Goal: Transaction & Acquisition: Purchase product/service

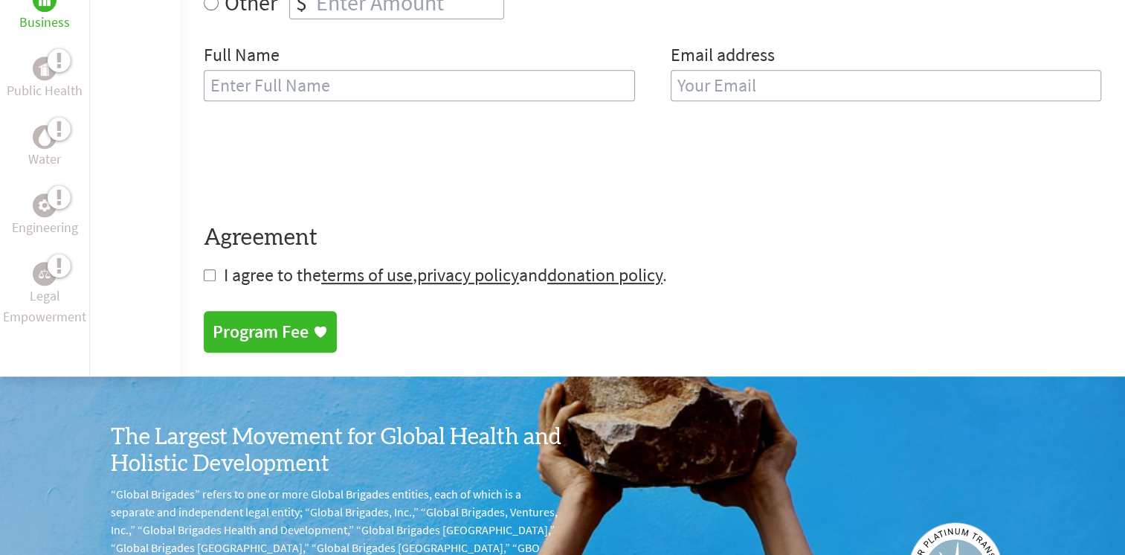
scroll to position [649, 0]
click at [211, 275] on input "checkbox" at bounding box center [210, 275] width 12 height 12
checkbox input "true"
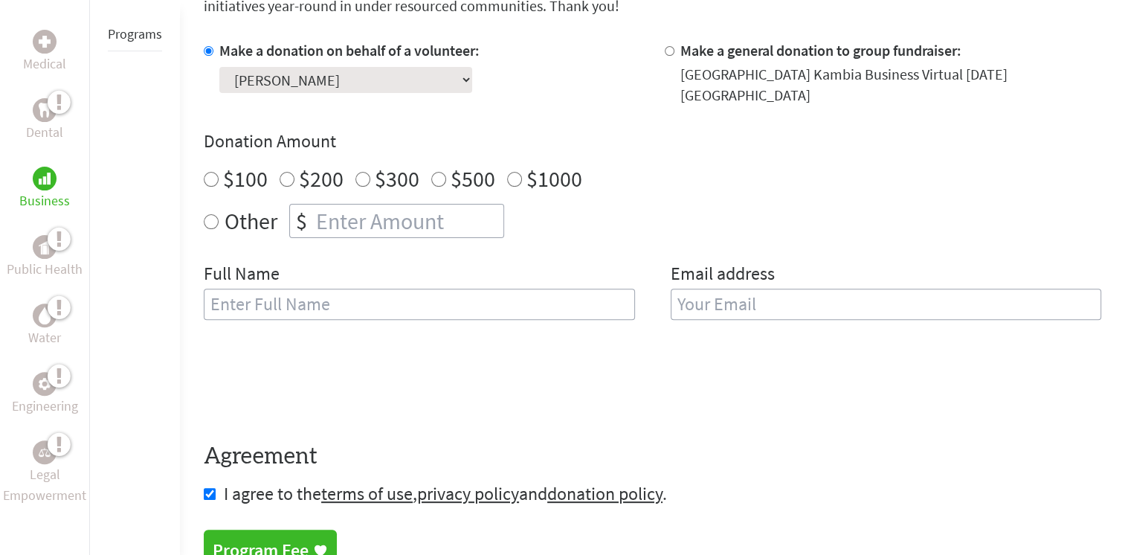
scroll to position [419, 0]
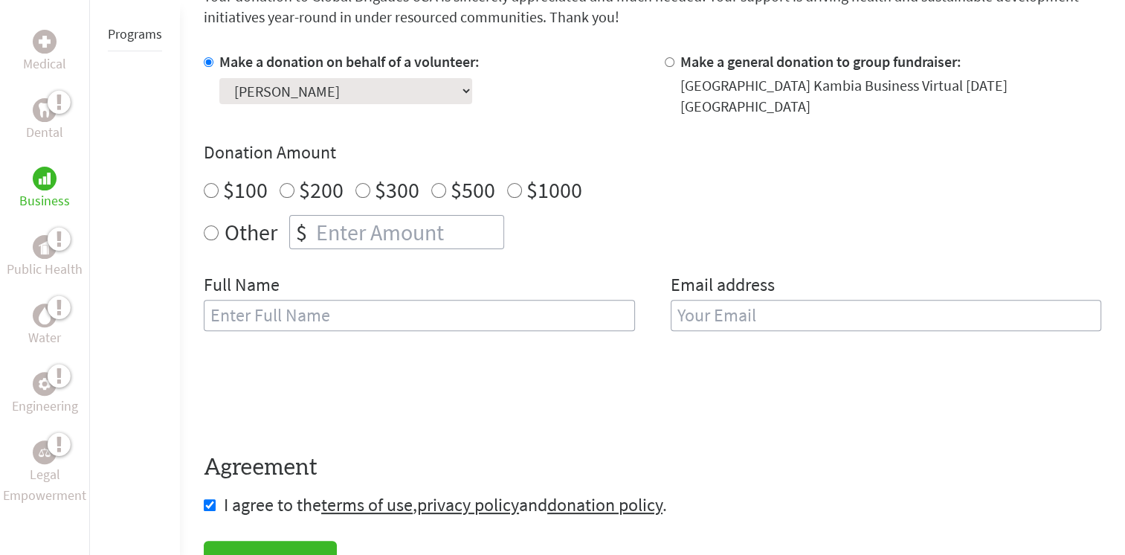
click at [346, 315] on input "text" at bounding box center [419, 315] width 431 height 31
type input "Mario"
type input "F"
click at [346, 315] on input "Mario" at bounding box center [419, 315] width 431 height 31
type input "[PERSON_NAME]"
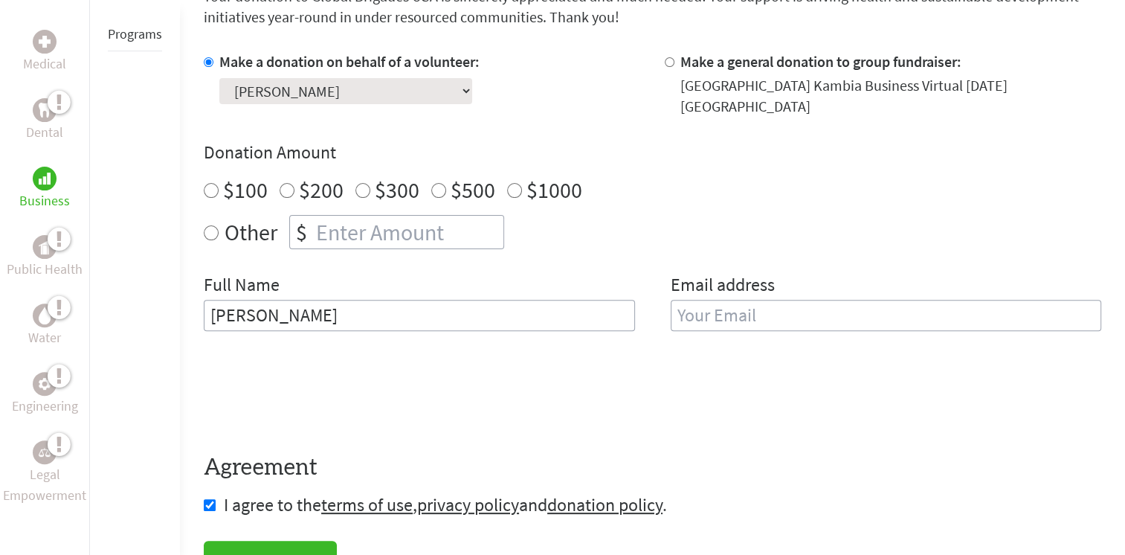
click at [703, 314] on input "email" at bounding box center [886, 315] width 431 height 31
type input "[EMAIL_ADDRESS][DOMAIN_NAME]"
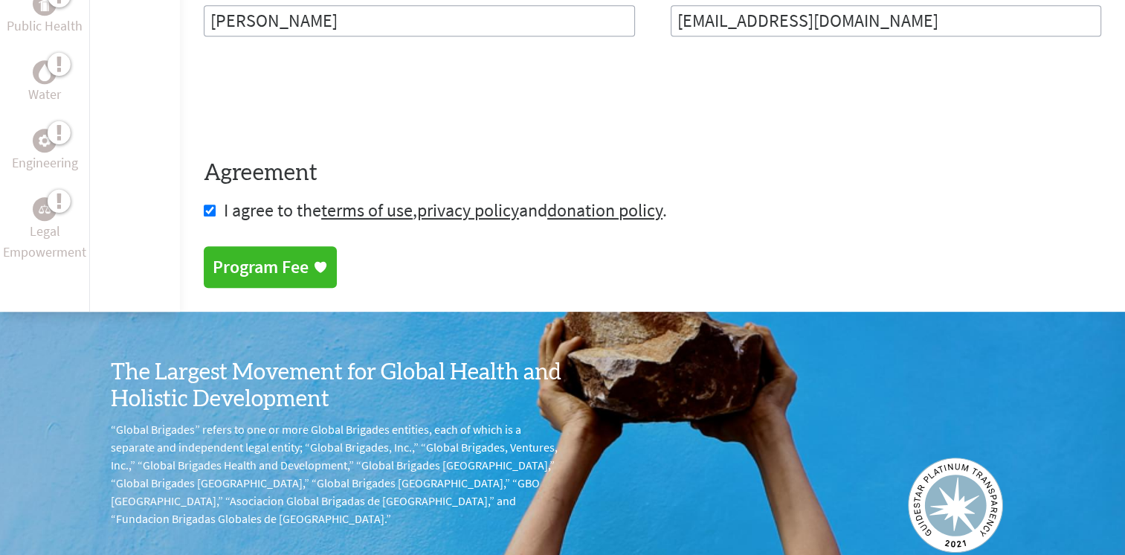
drag, startPoint x: 235, startPoint y: 268, endPoint x: 695, endPoint y: 64, distance: 502.8
click at [235, 268] on link "Program Fee" at bounding box center [270, 267] width 133 height 42
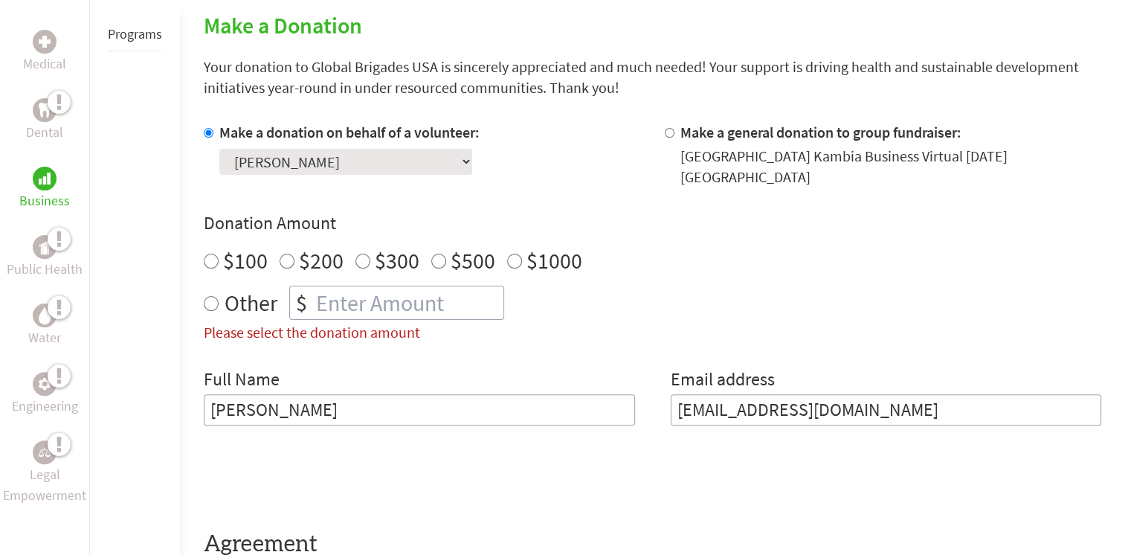
scroll to position [213, 0]
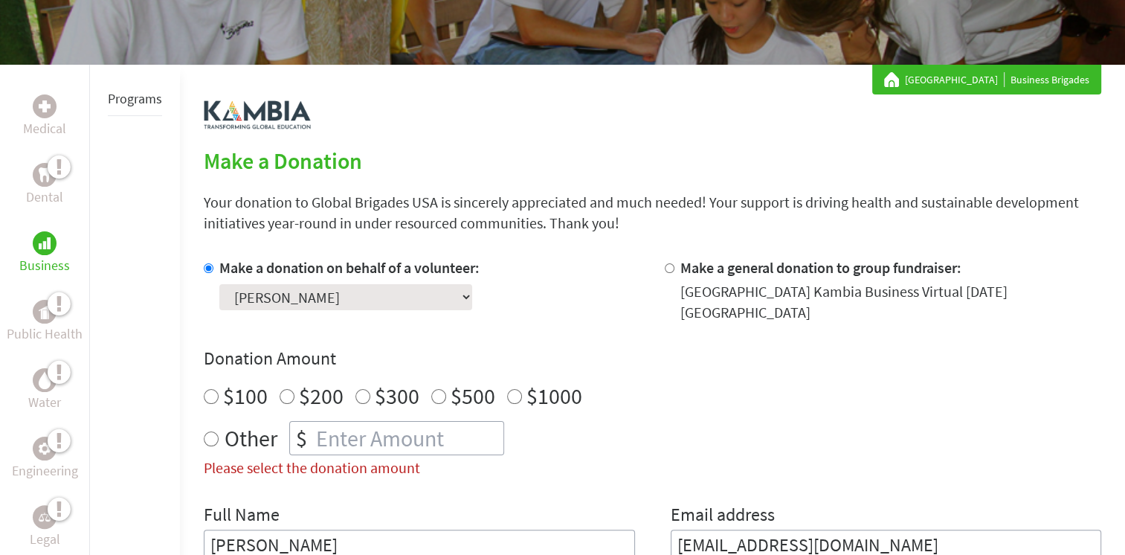
radio input "true"
click at [350, 433] on input "number" at bounding box center [408, 438] width 190 height 33
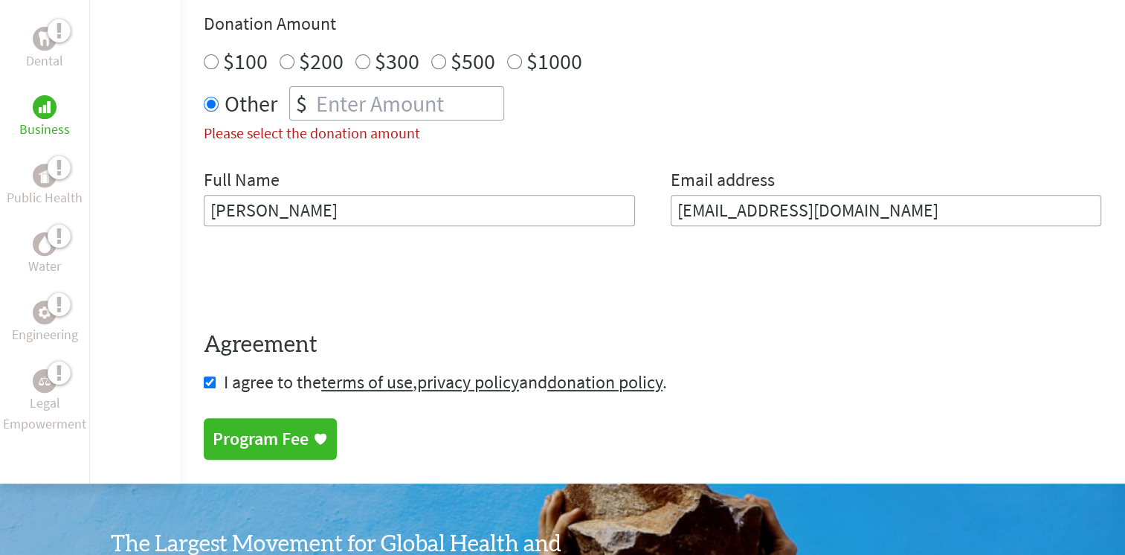
click at [341, 105] on input "number" at bounding box center [408, 103] width 190 height 33
type input "125"
click at [800, 129] on div "Donation Amount $100 $200 $300 $500 $1000 Other $ 125 Please select the donatio…" at bounding box center [653, 78] width 898 height 132
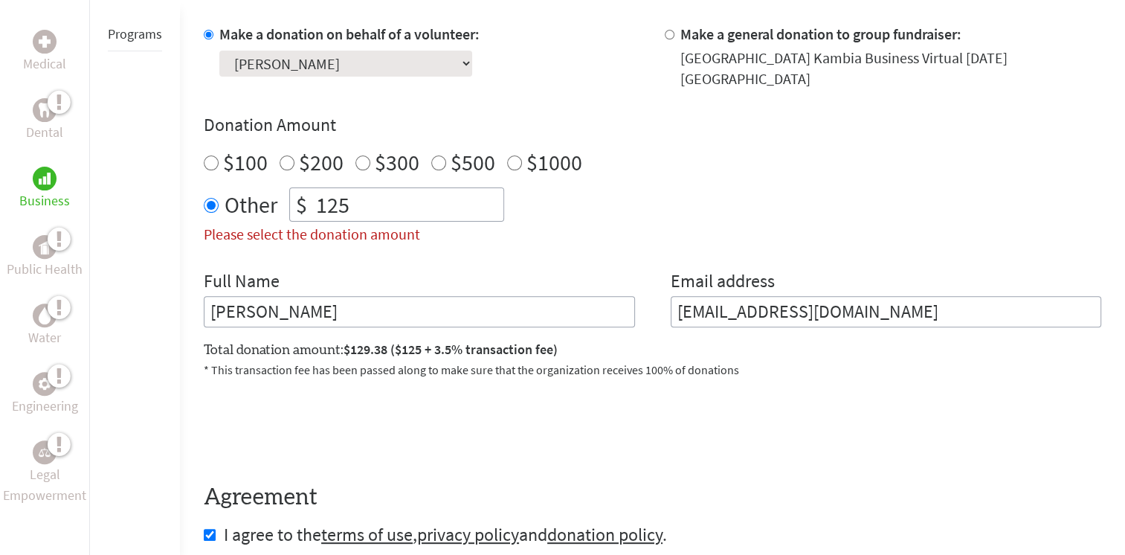
scroll to position [657, 0]
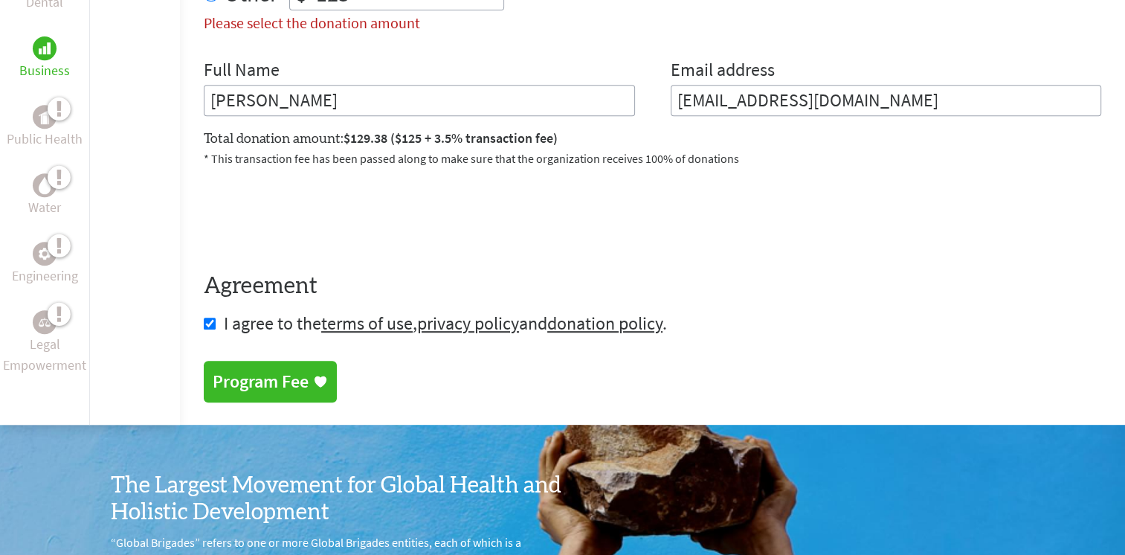
click at [283, 379] on div "Program Fee" at bounding box center [261, 382] width 96 height 24
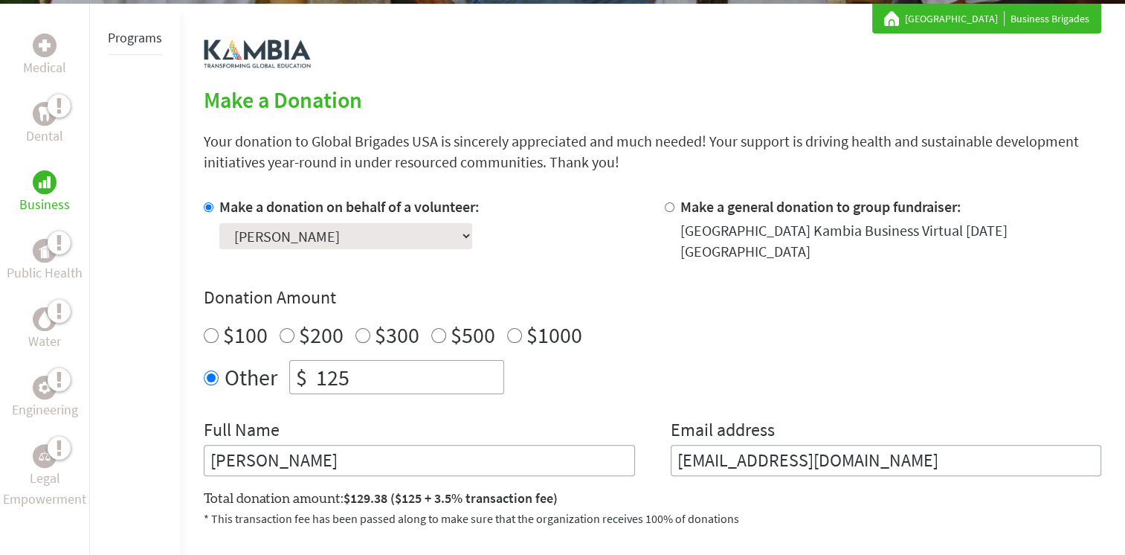
scroll to position [411, 0]
